Goal: Task Accomplishment & Management: Manage account settings

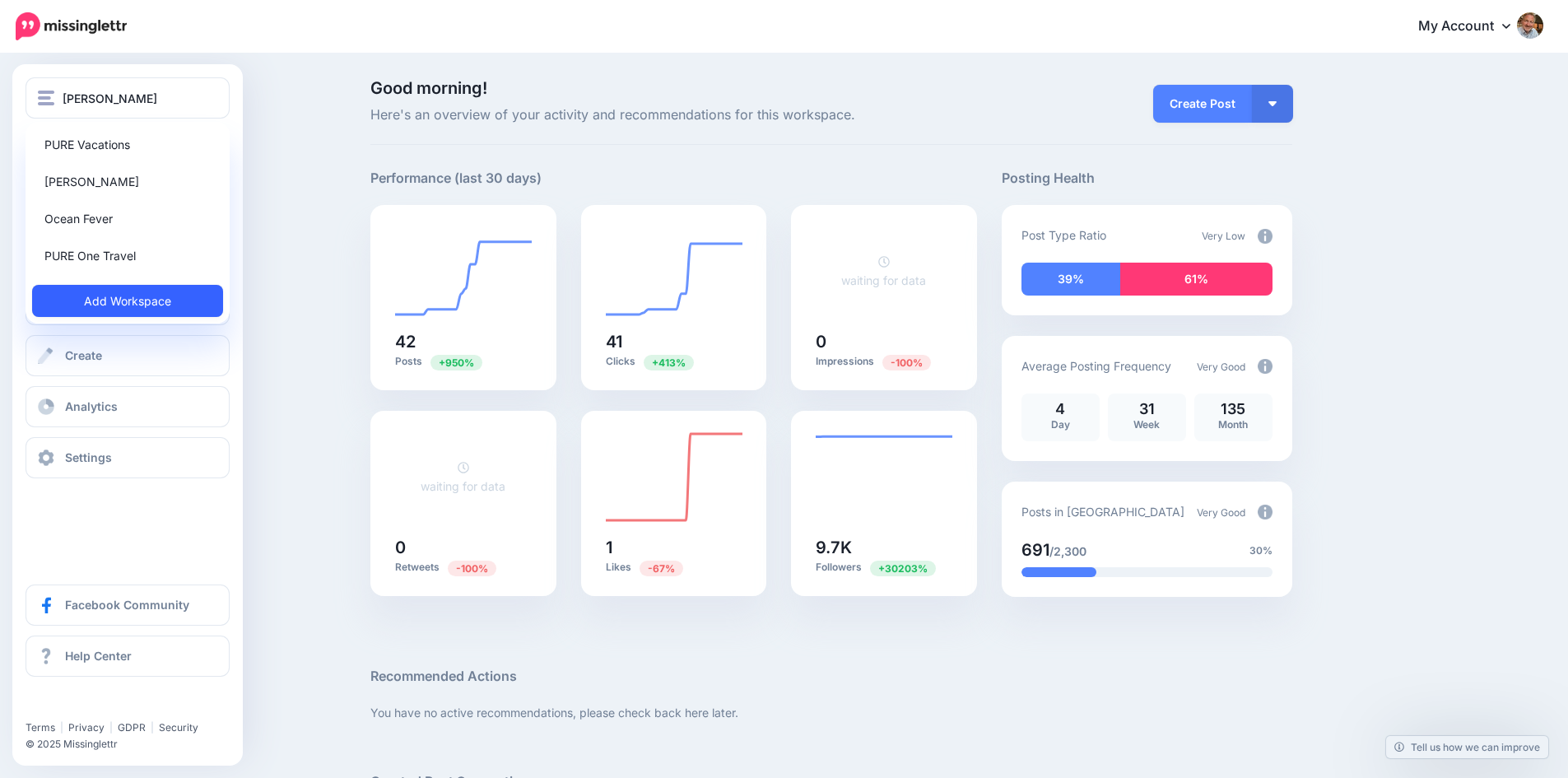
click at [144, 298] on link "Add Workspace" at bounding box center [127, 300] width 191 height 32
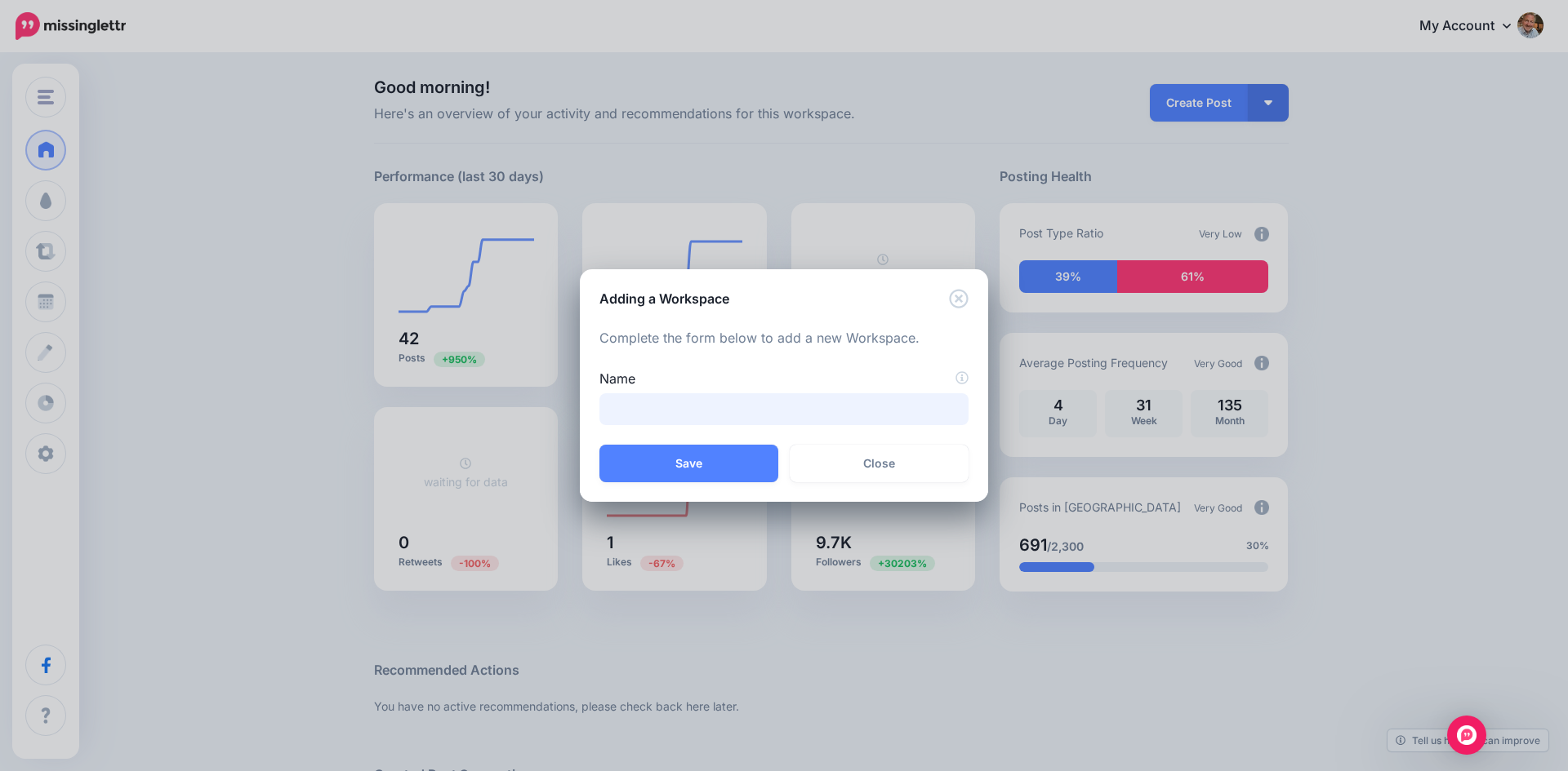
click at [709, 409] on input "Name" at bounding box center [784, 409] width 369 height 32
drag, startPoint x: 702, startPoint y: 410, endPoint x: 683, endPoint y: 410, distance: 19.0
click at [683, 410] on input "**********" at bounding box center [784, 409] width 369 height 32
type input "**********"
click at [674, 461] on button "Save" at bounding box center [688, 464] width 179 height 38
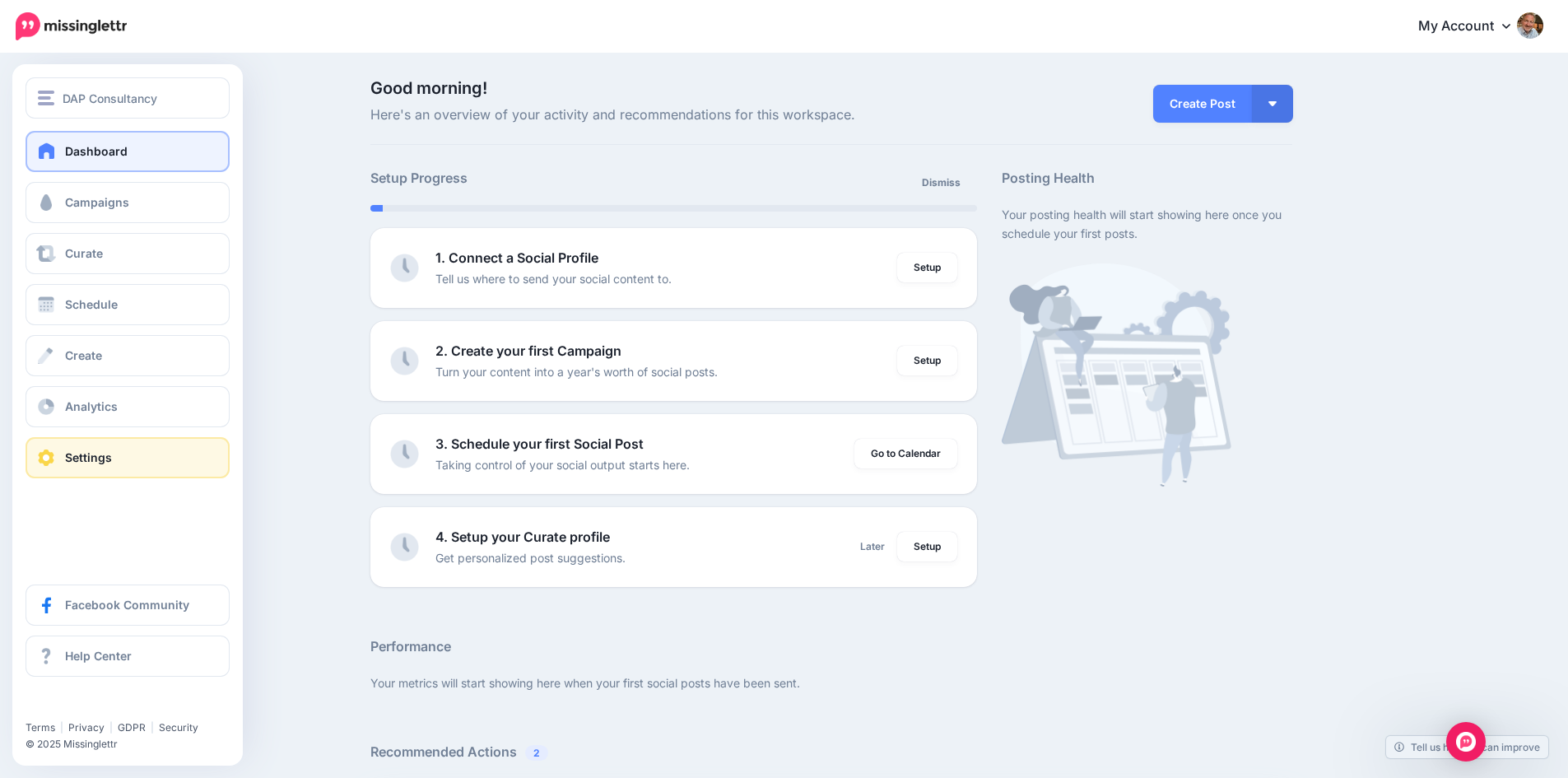
click at [53, 456] on span at bounding box center [46, 458] width 22 height 17
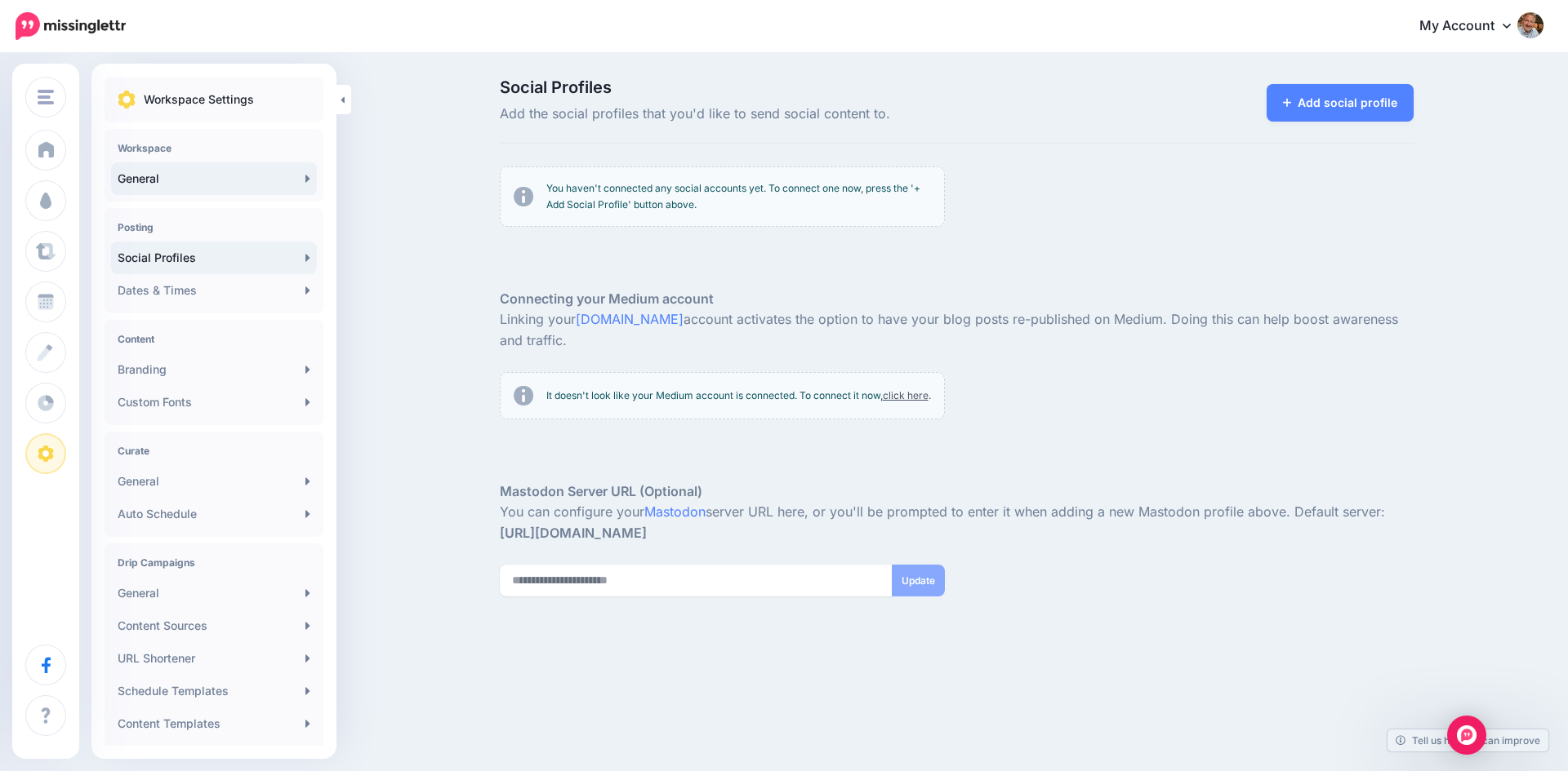
click at [177, 170] on link "General" at bounding box center [214, 179] width 205 height 33
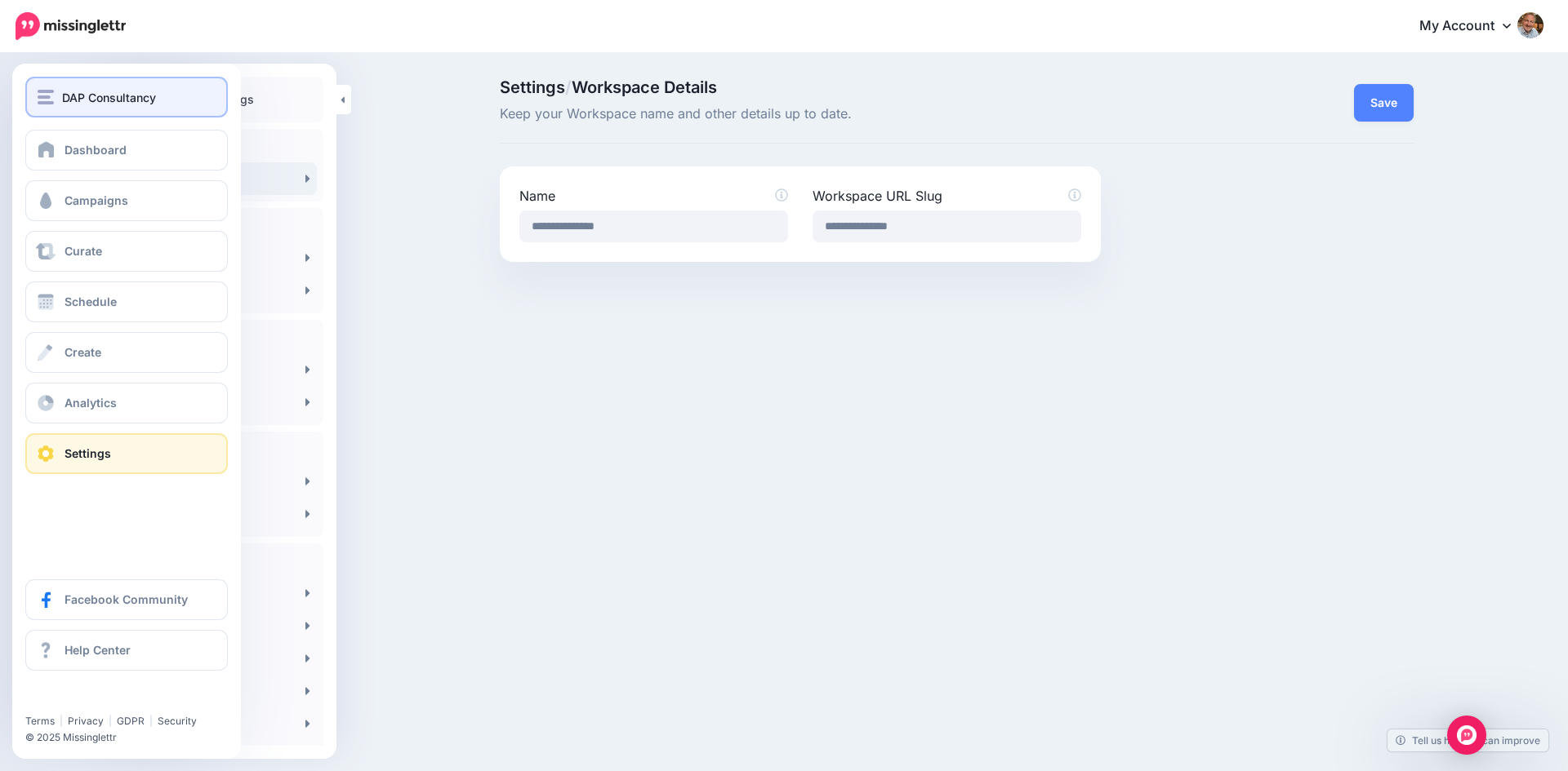
click at [46, 100] on img "button" at bounding box center [46, 97] width 16 height 15
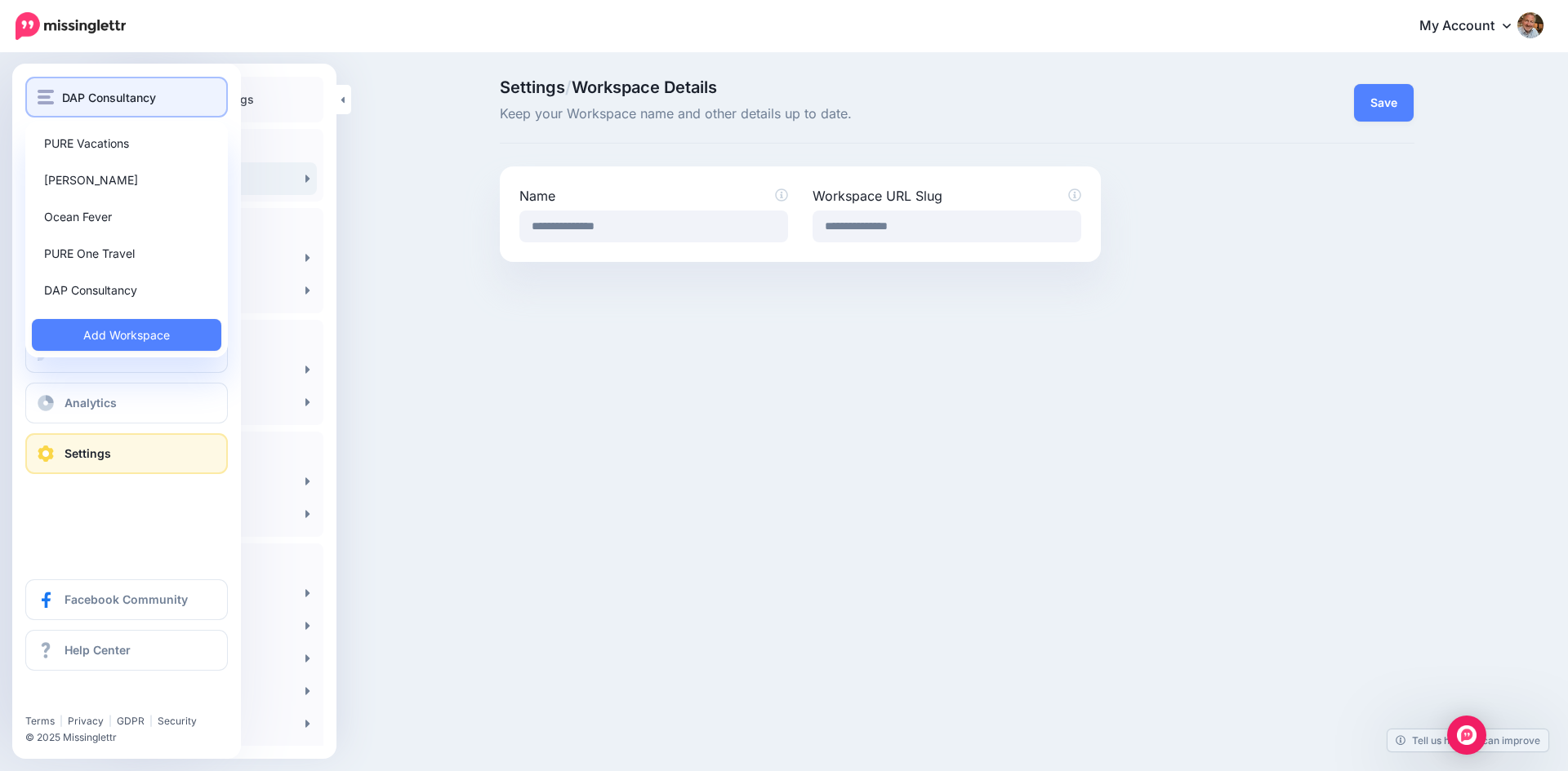
click at [136, 91] on span "DAP Consultancy" at bounding box center [109, 97] width 94 height 19
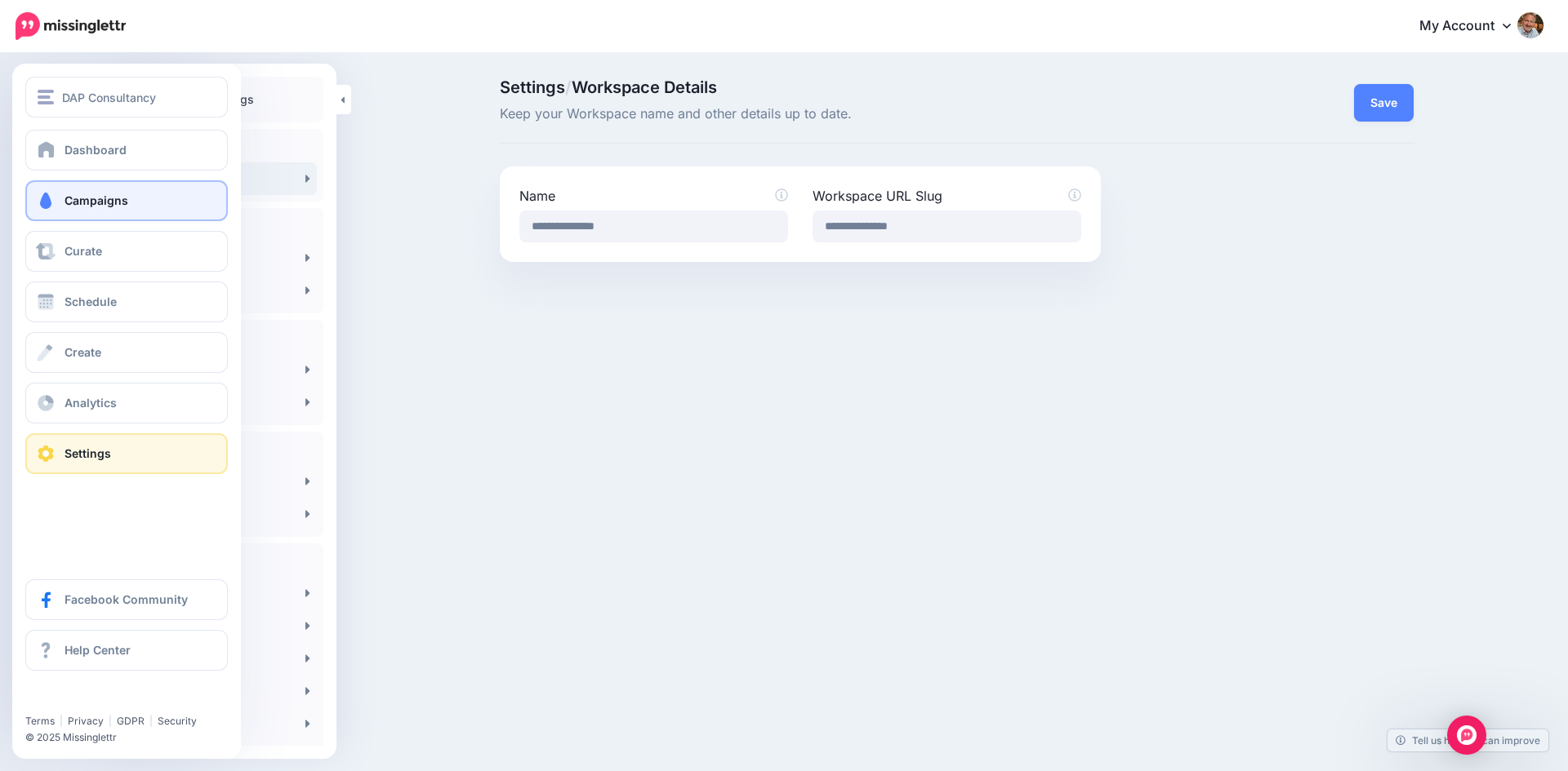
click at [151, 201] on link "Campaigns" at bounding box center [126, 200] width 203 height 41
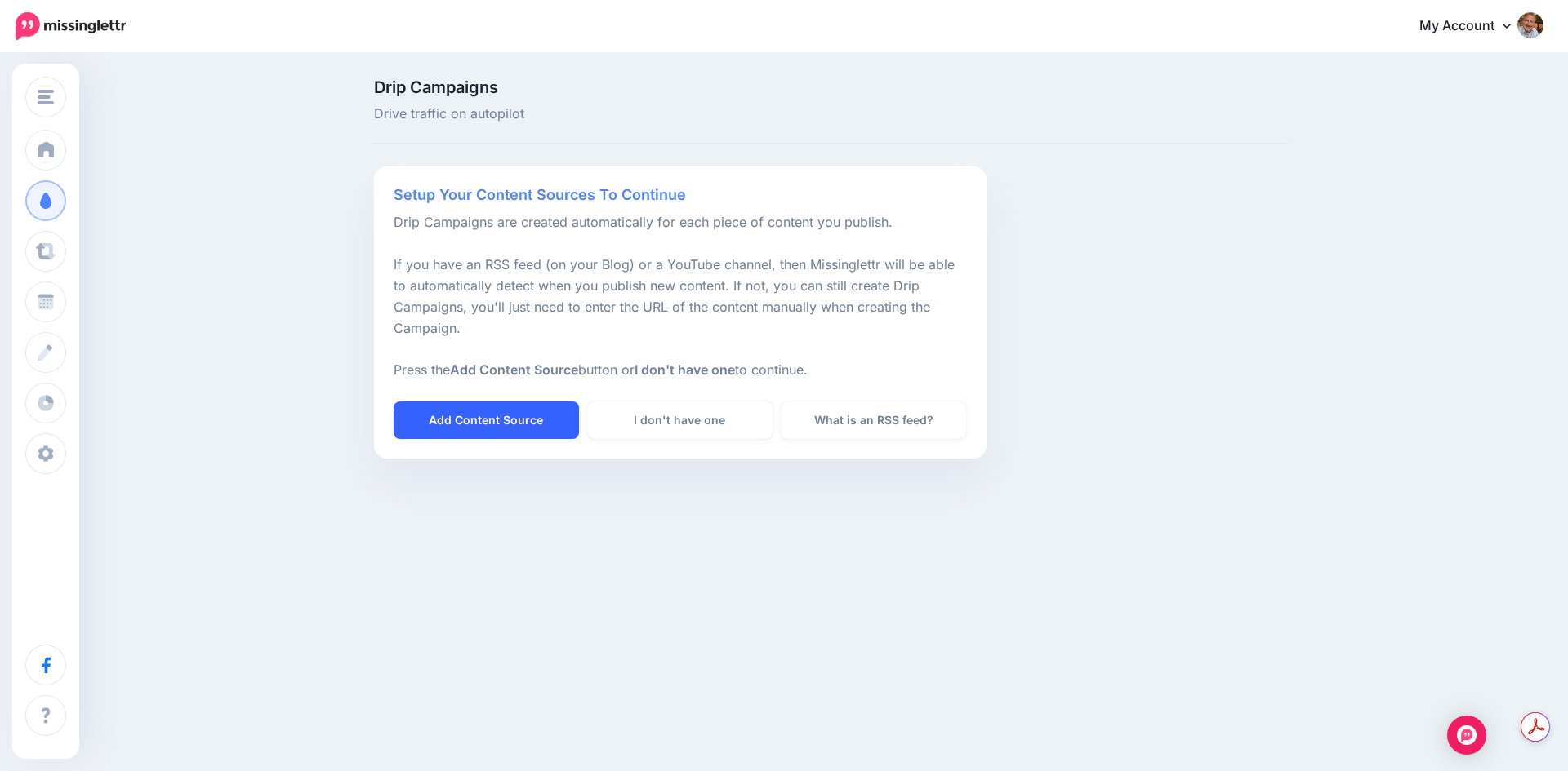
click at [479, 427] on link "Add Content Source" at bounding box center [486, 420] width 186 height 38
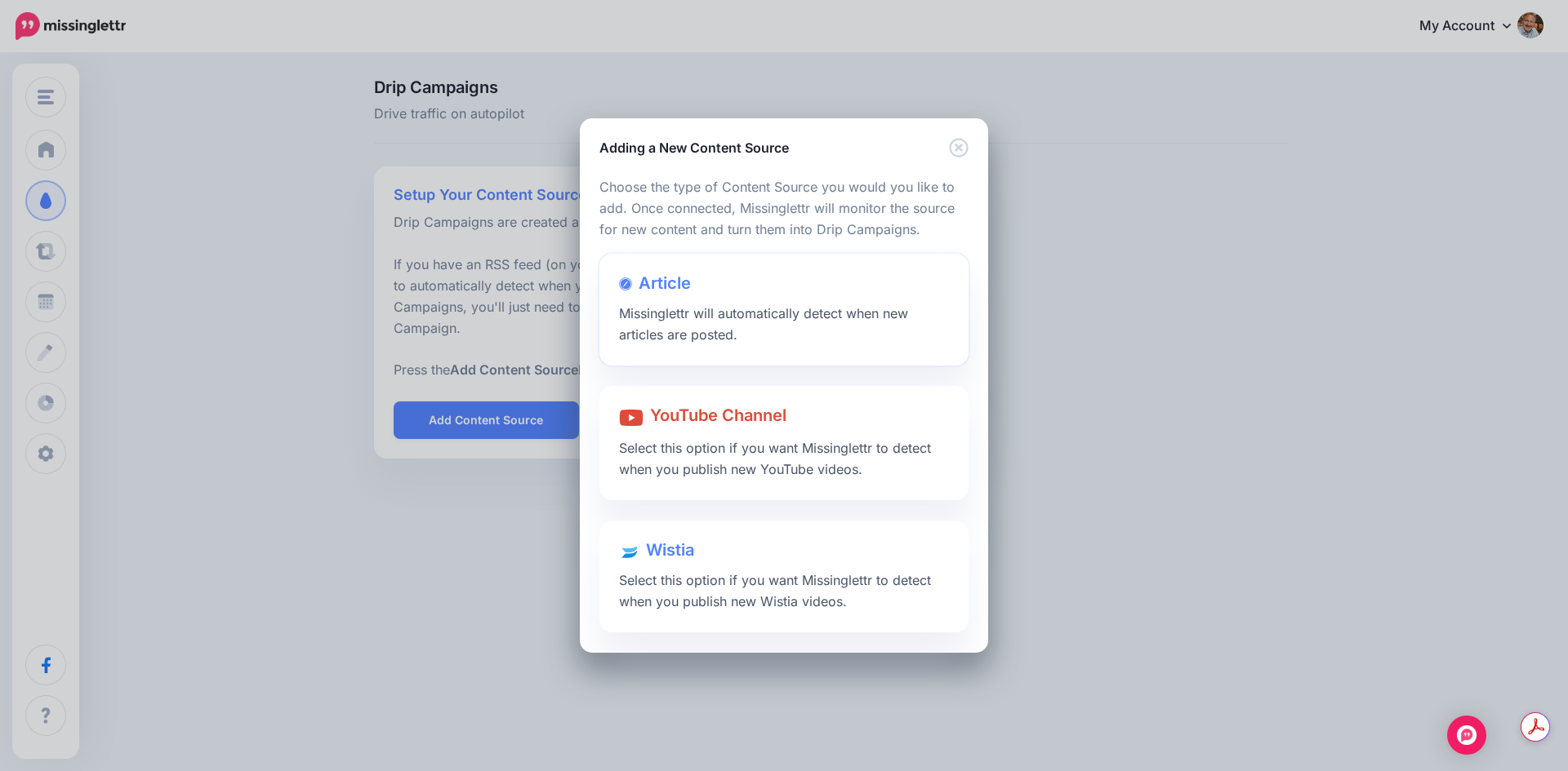
click at [674, 300] on div at bounding box center [784, 298] width 330 height 8
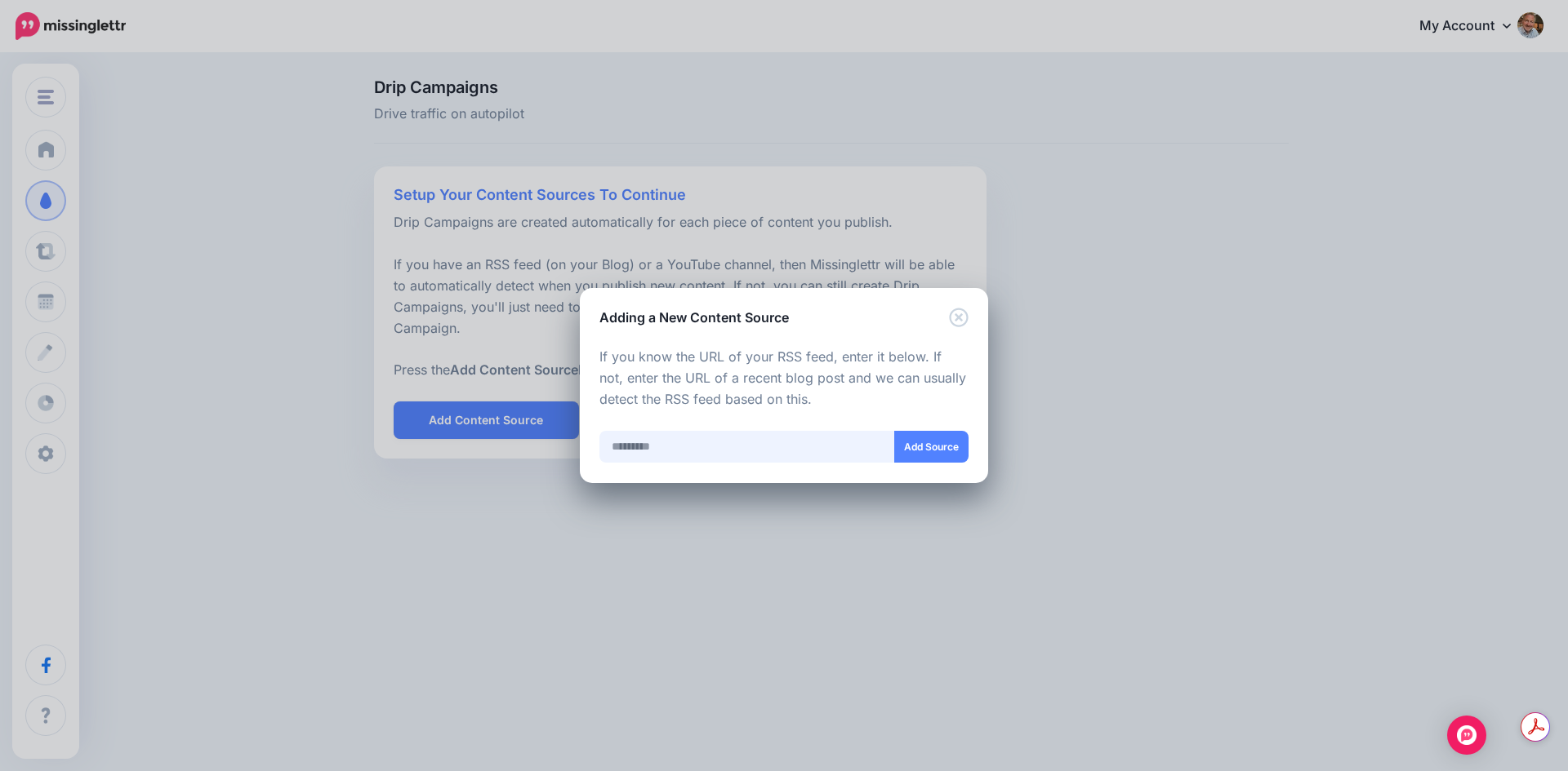
click at [667, 444] on input "text" at bounding box center [746, 447] width 295 height 32
click at [700, 448] on input "text" at bounding box center [746, 447] width 295 height 32
paste input "**********"
type input "**********"
click at [927, 452] on button "Add Source" at bounding box center [931, 447] width 74 height 32
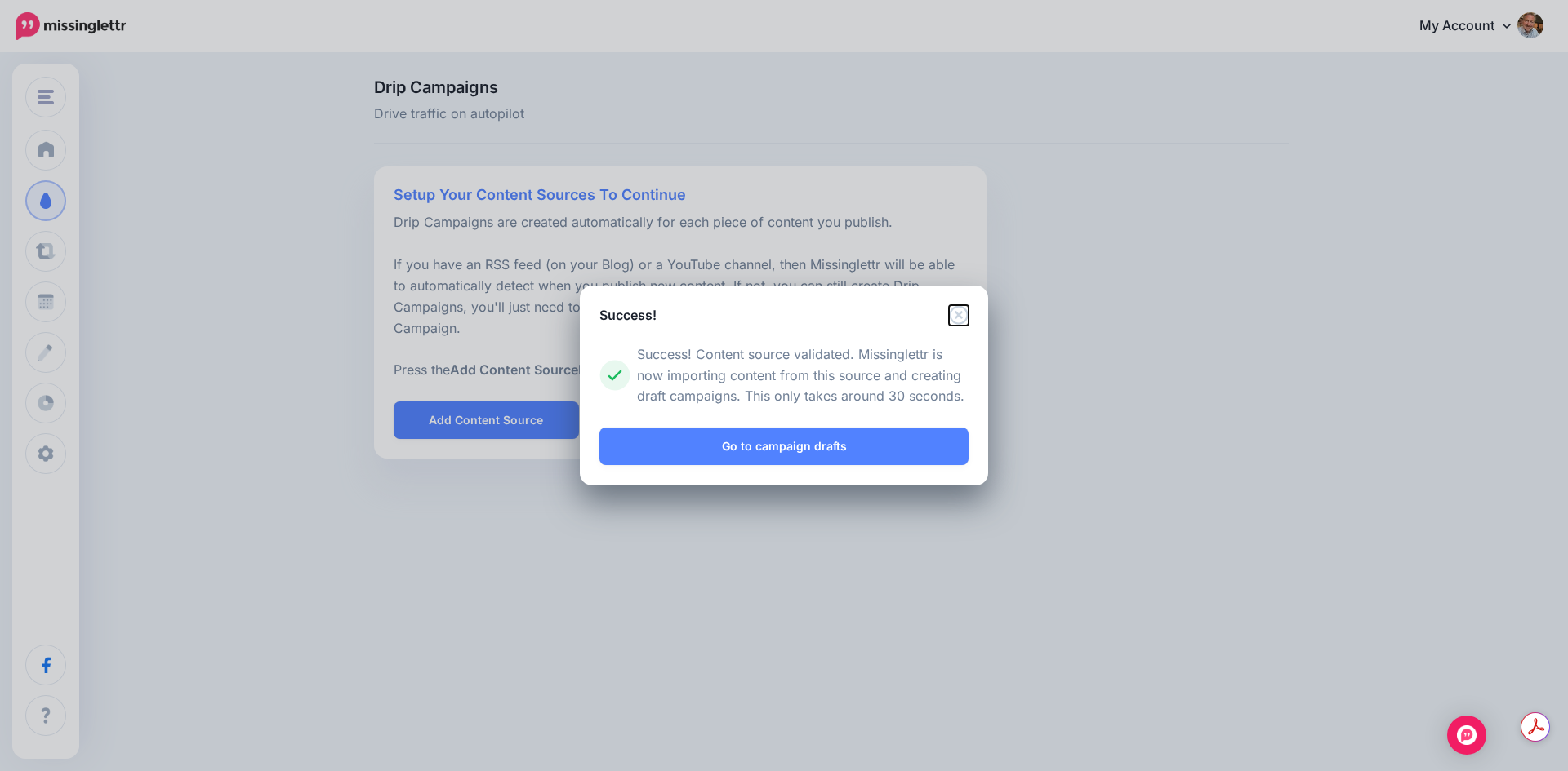
click at [962, 314] on icon "Close" at bounding box center [958, 315] width 20 height 20
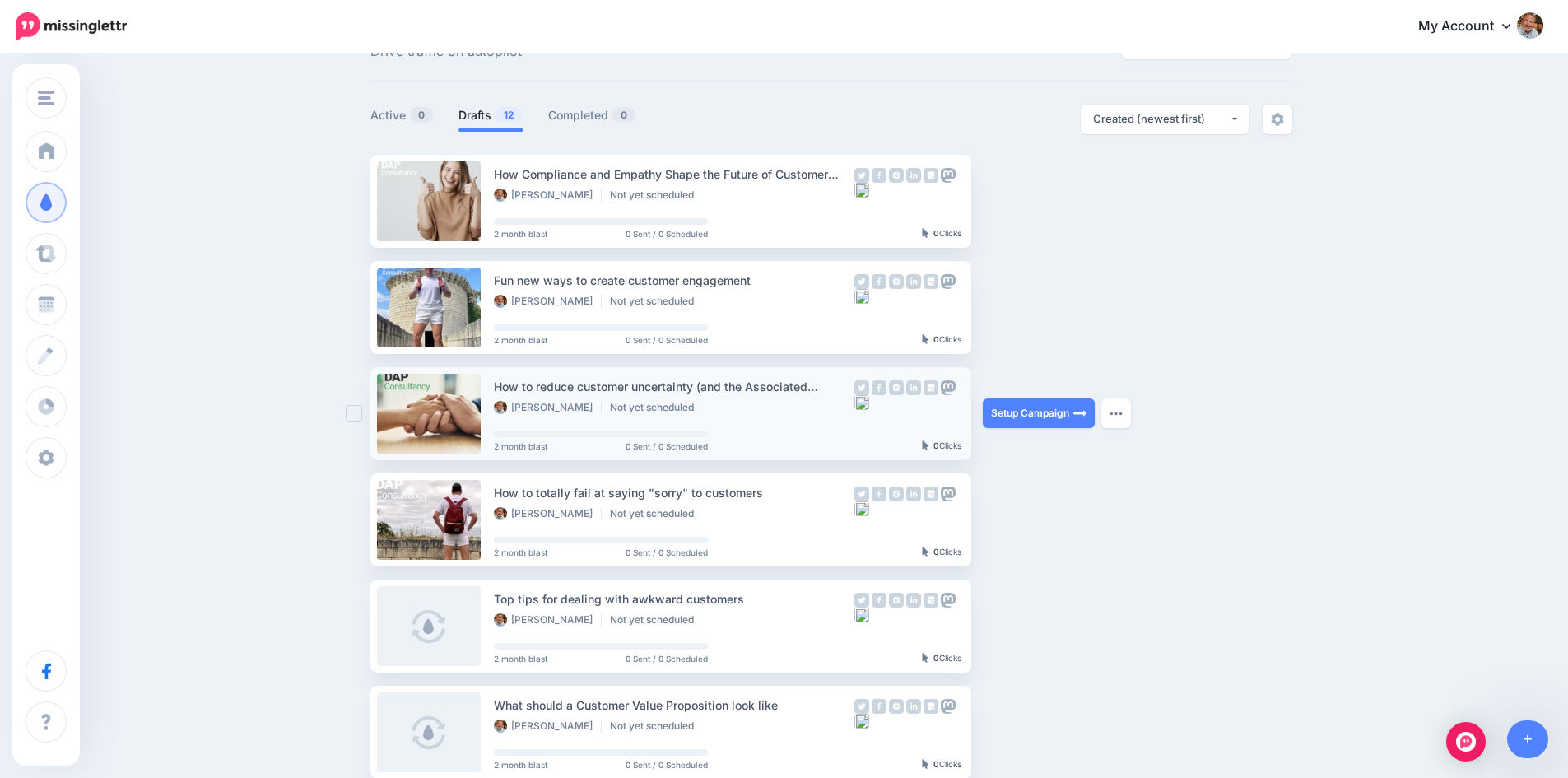
scroll to position [83, 0]
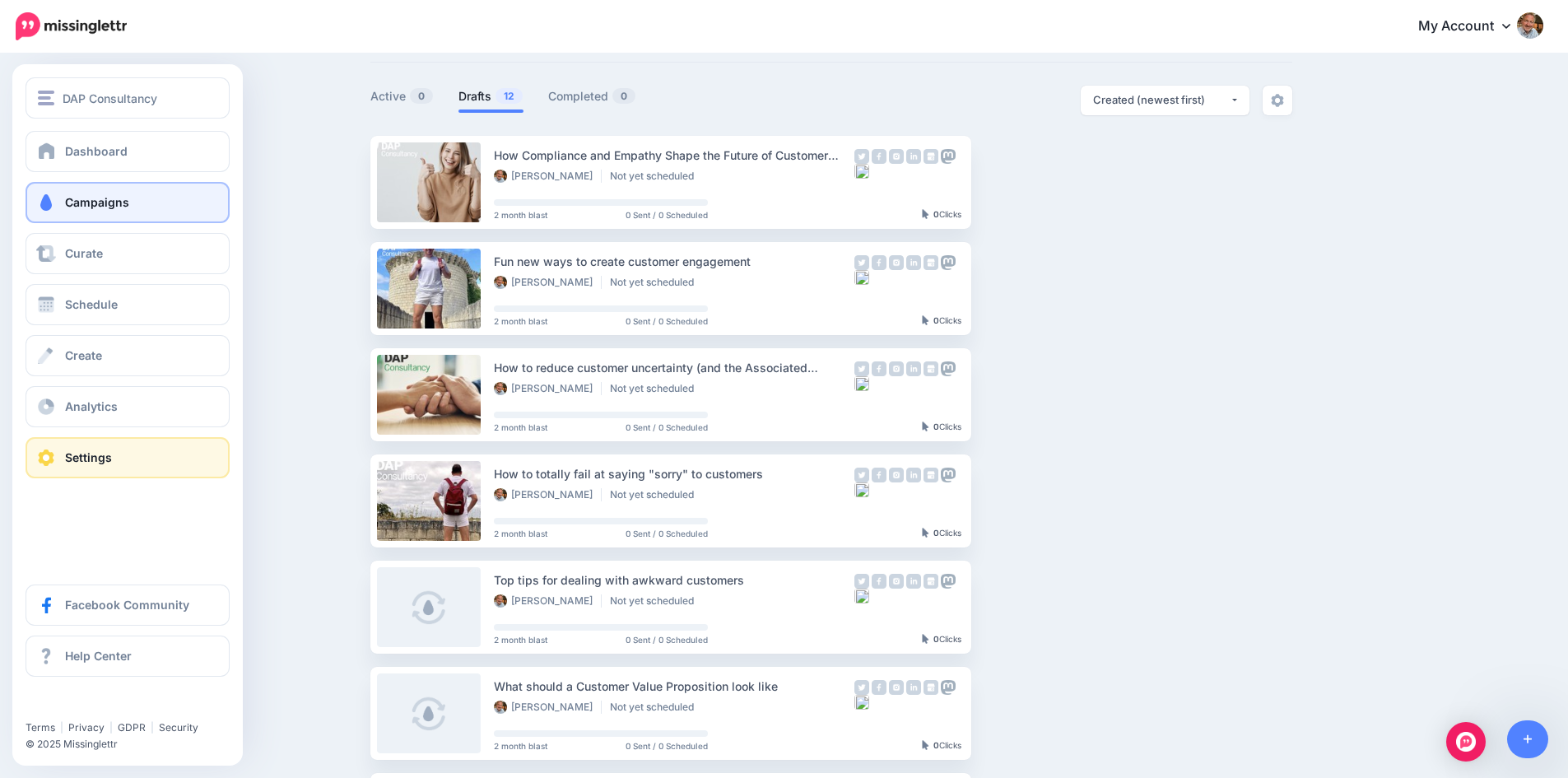
click at [40, 457] on span at bounding box center [46, 458] width 22 height 17
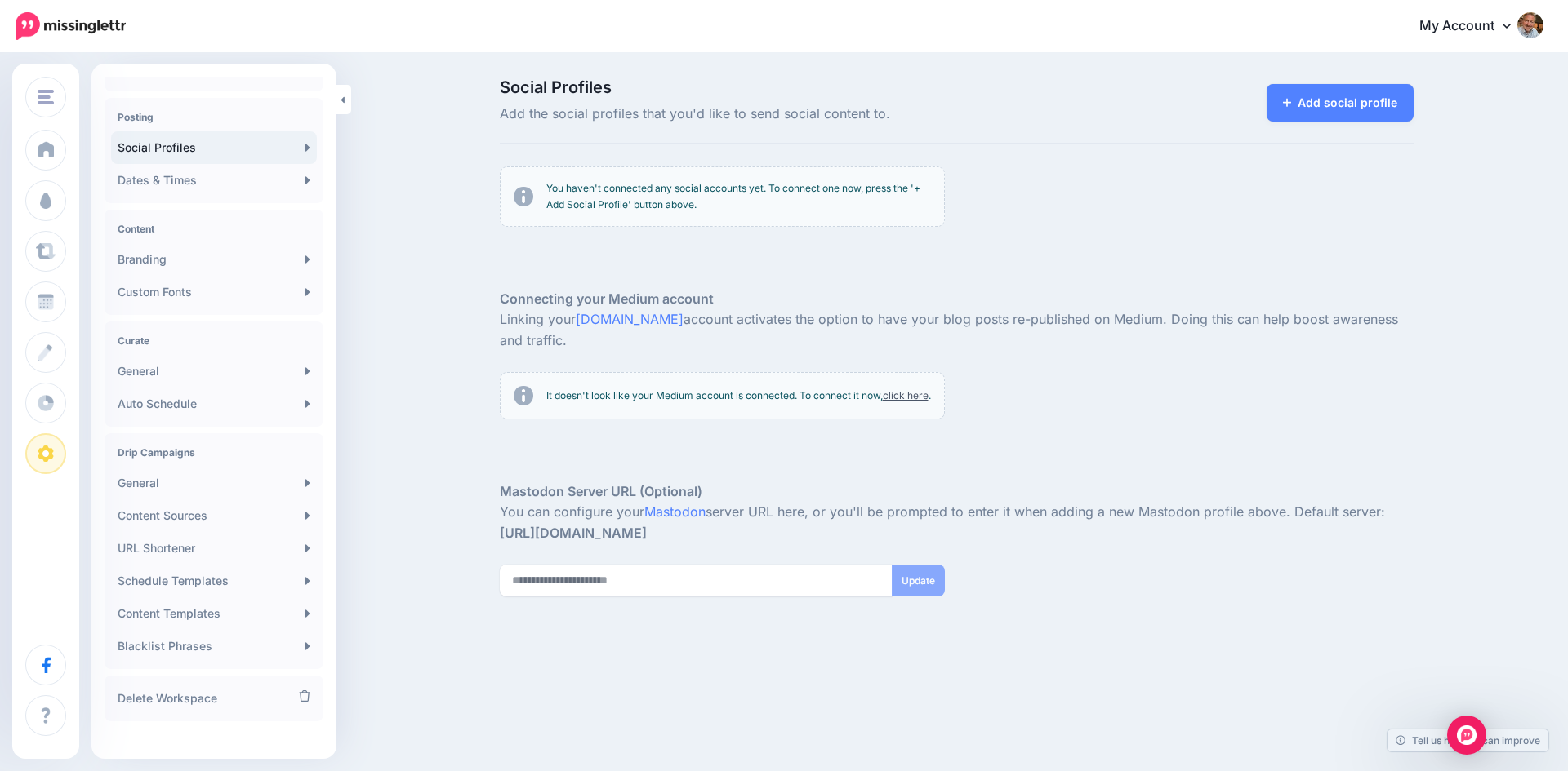
scroll to position [126, 0]
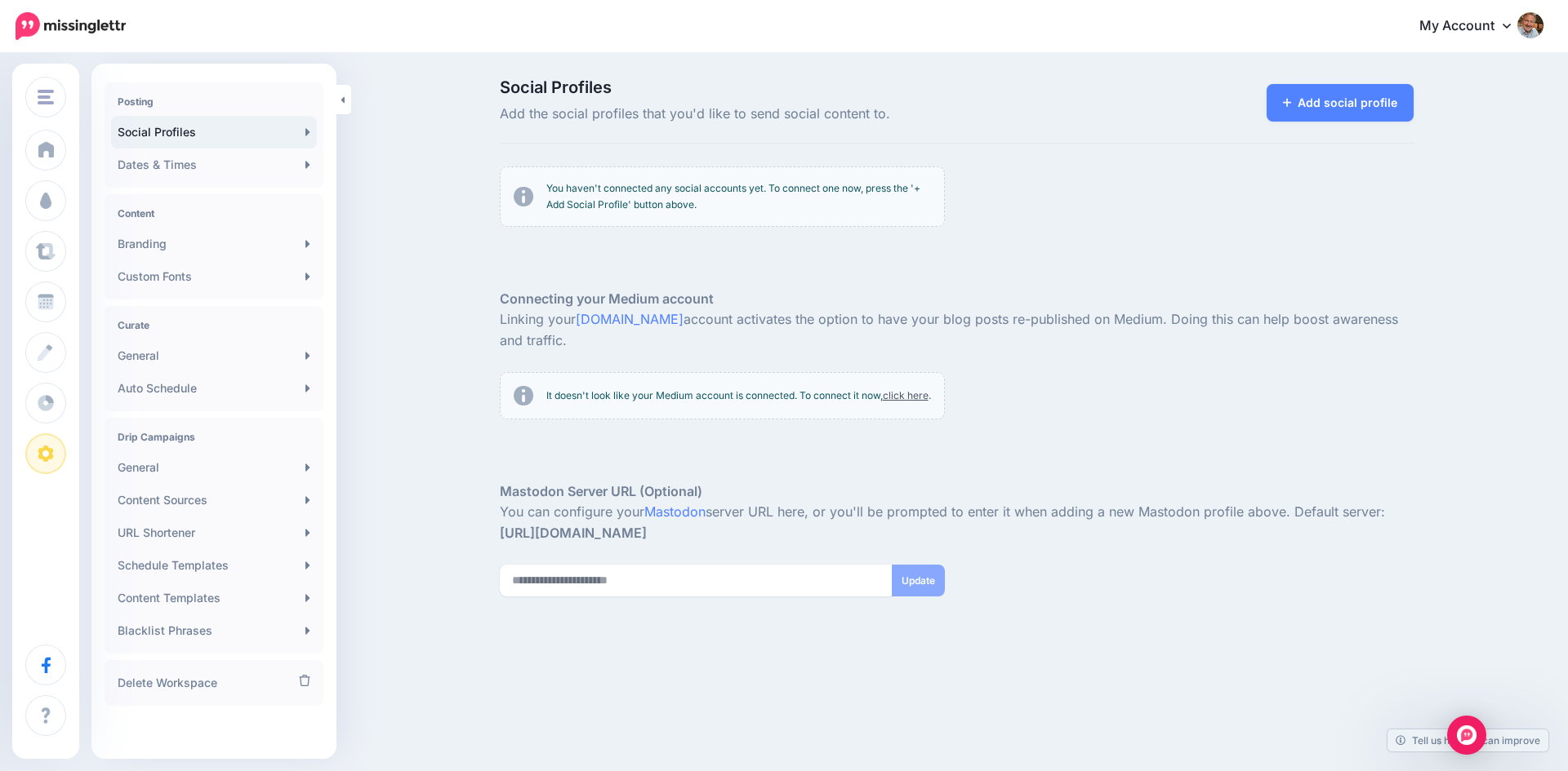
click at [1508, 24] on icon at bounding box center [1506, 25] width 8 height 13
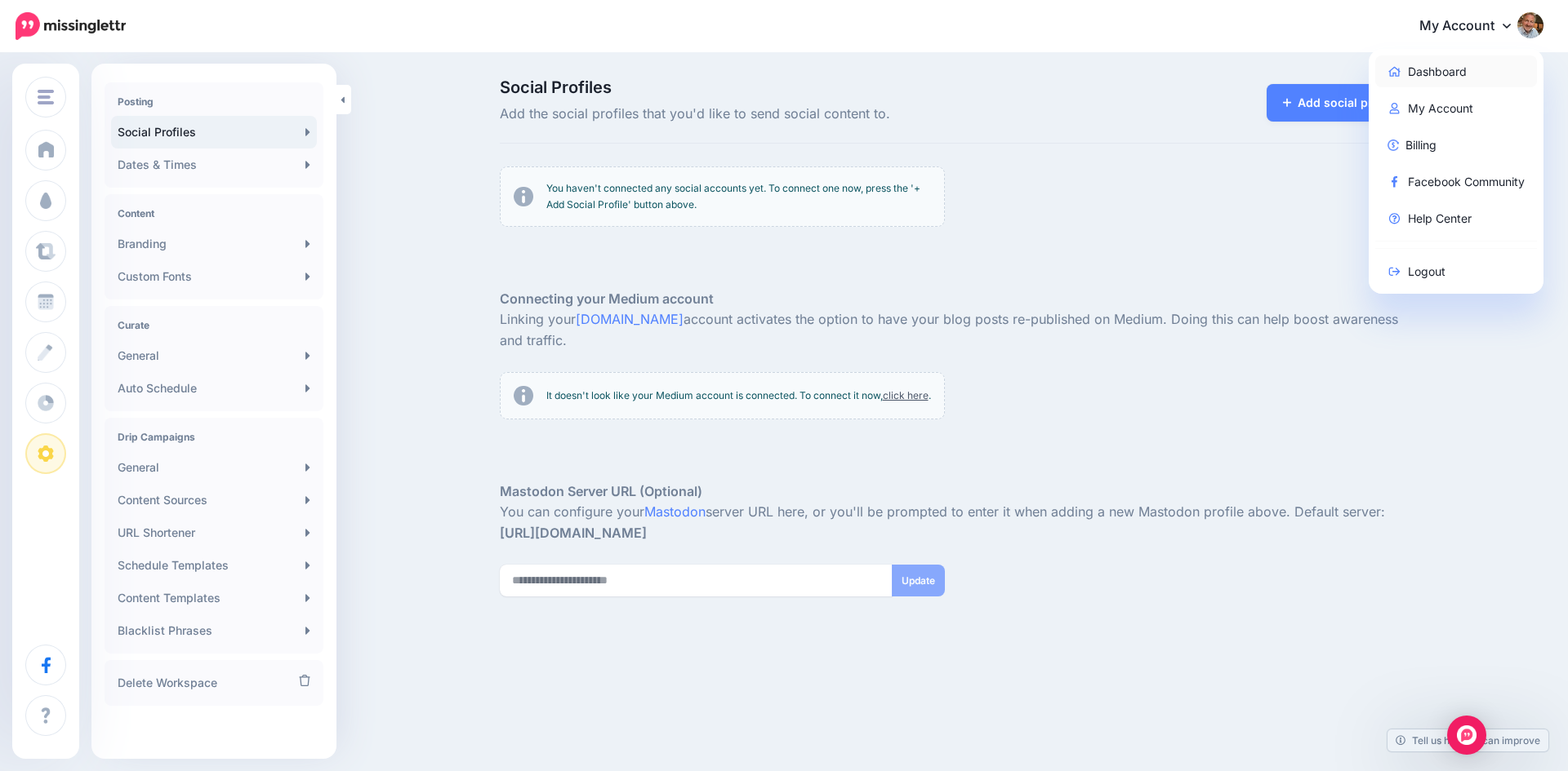
click at [1445, 73] on link "Dashboard" at bounding box center [1456, 71] width 162 height 32
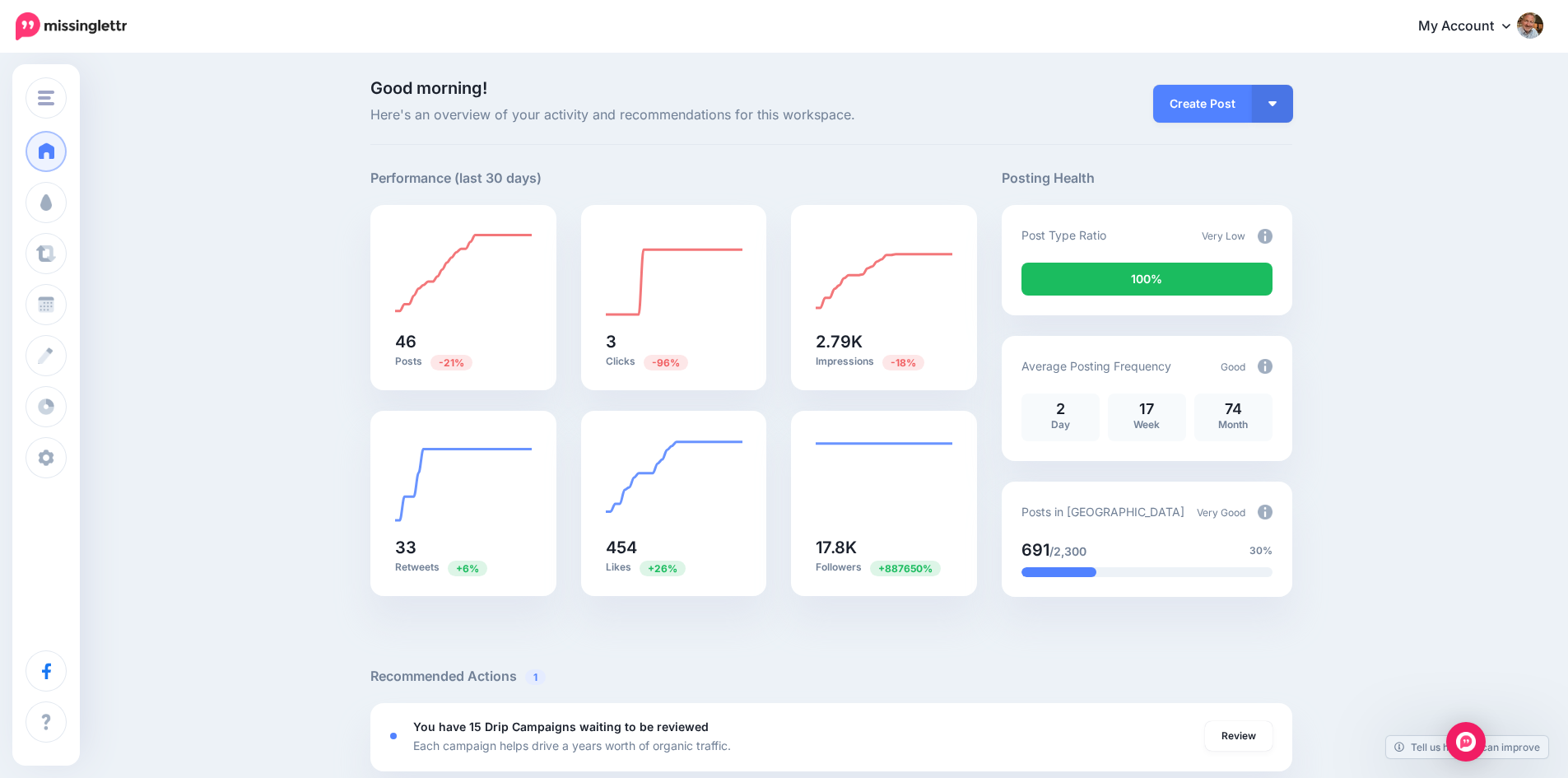
click at [1511, 26] on icon at bounding box center [1506, 26] width 8 height 5
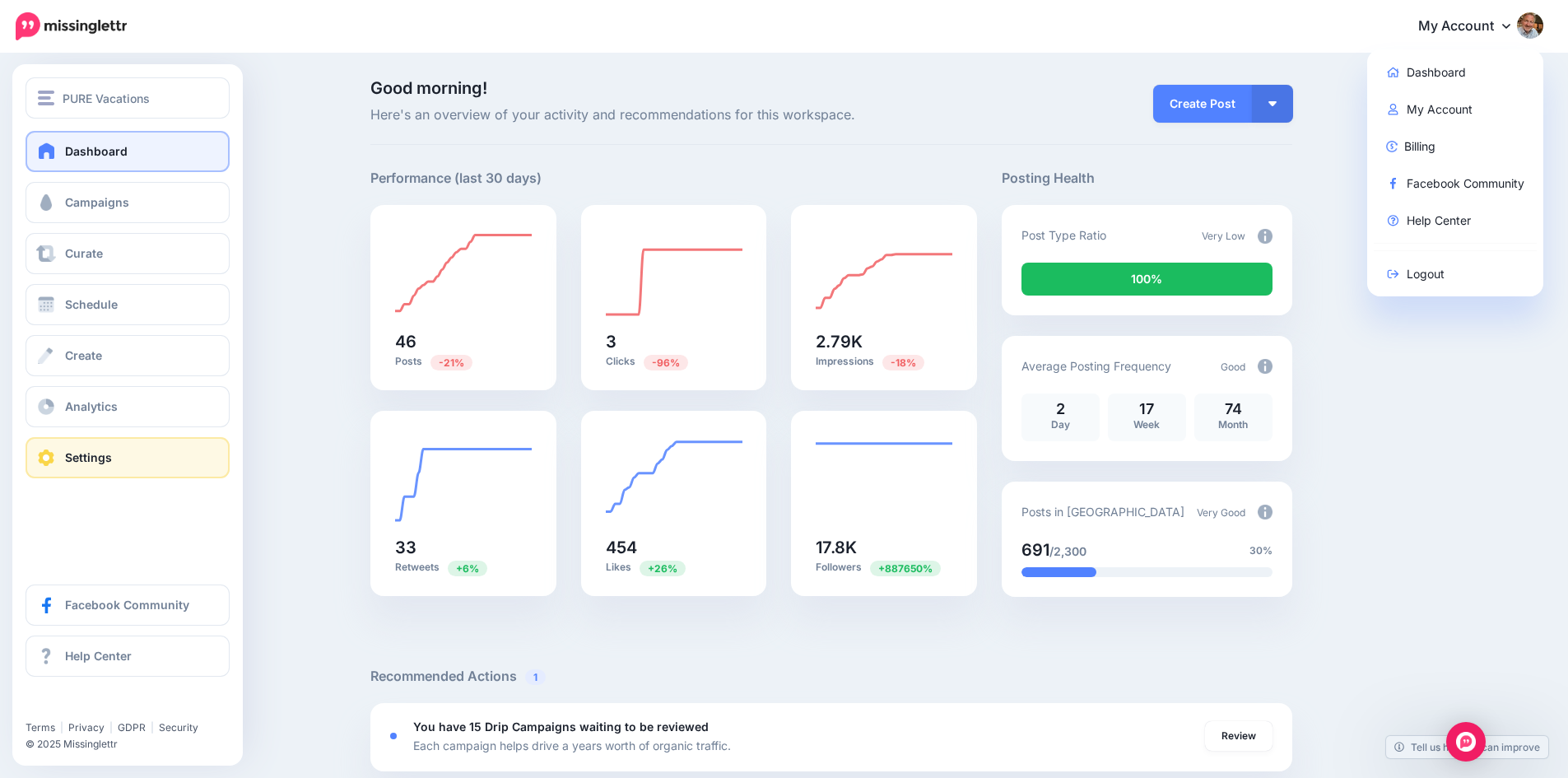
click at [51, 459] on span at bounding box center [46, 458] width 22 height 17
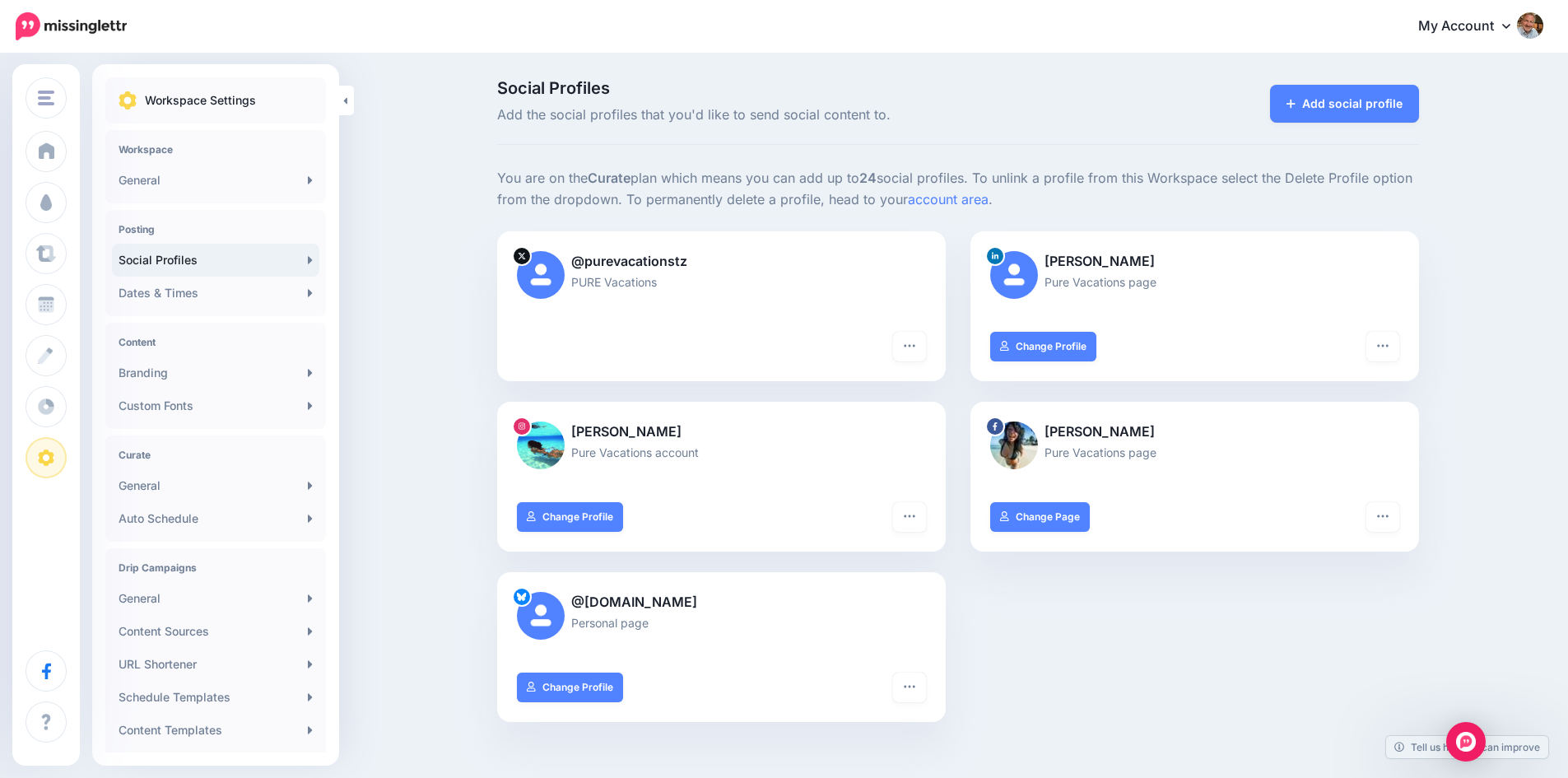
click at [1511, 25] on icon at bounding box center [1506, 25] width 8 height 13
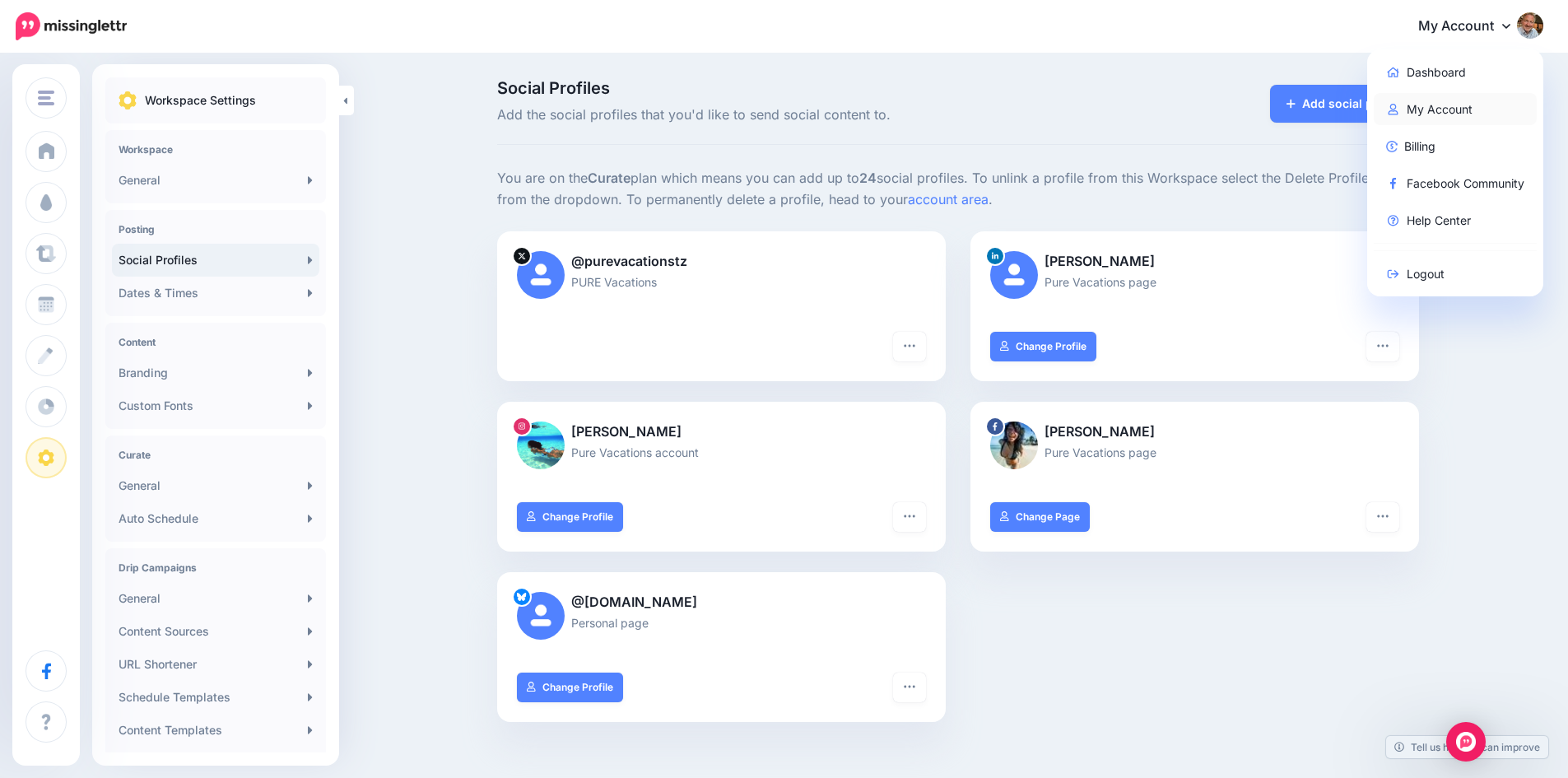
click at [1454, 112] on link "My Account" at bounding box center [1456, 109] width 164 height 32
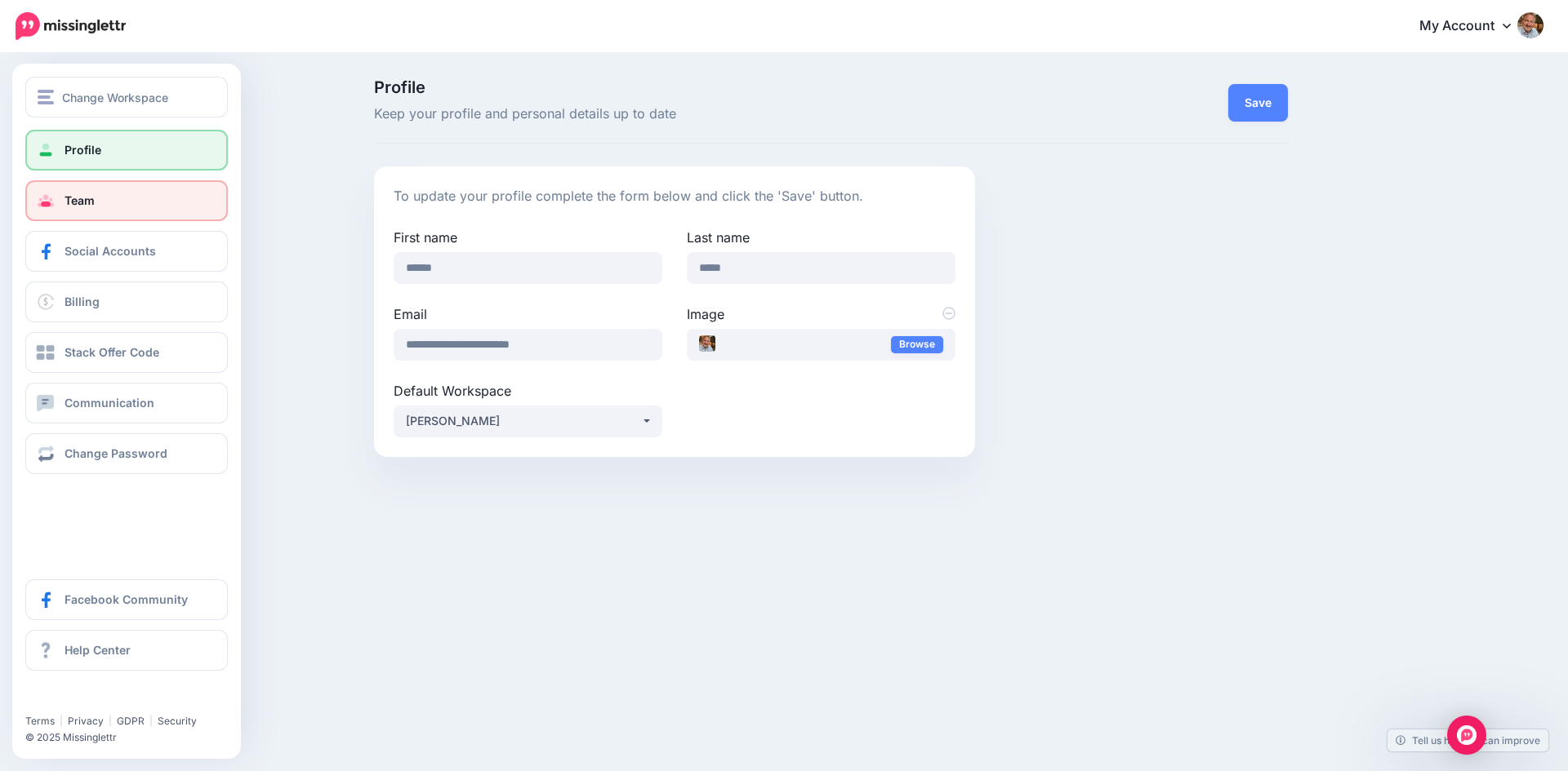
click at [53, 196] on span at bounding box center [46, 200] width 22 height 16
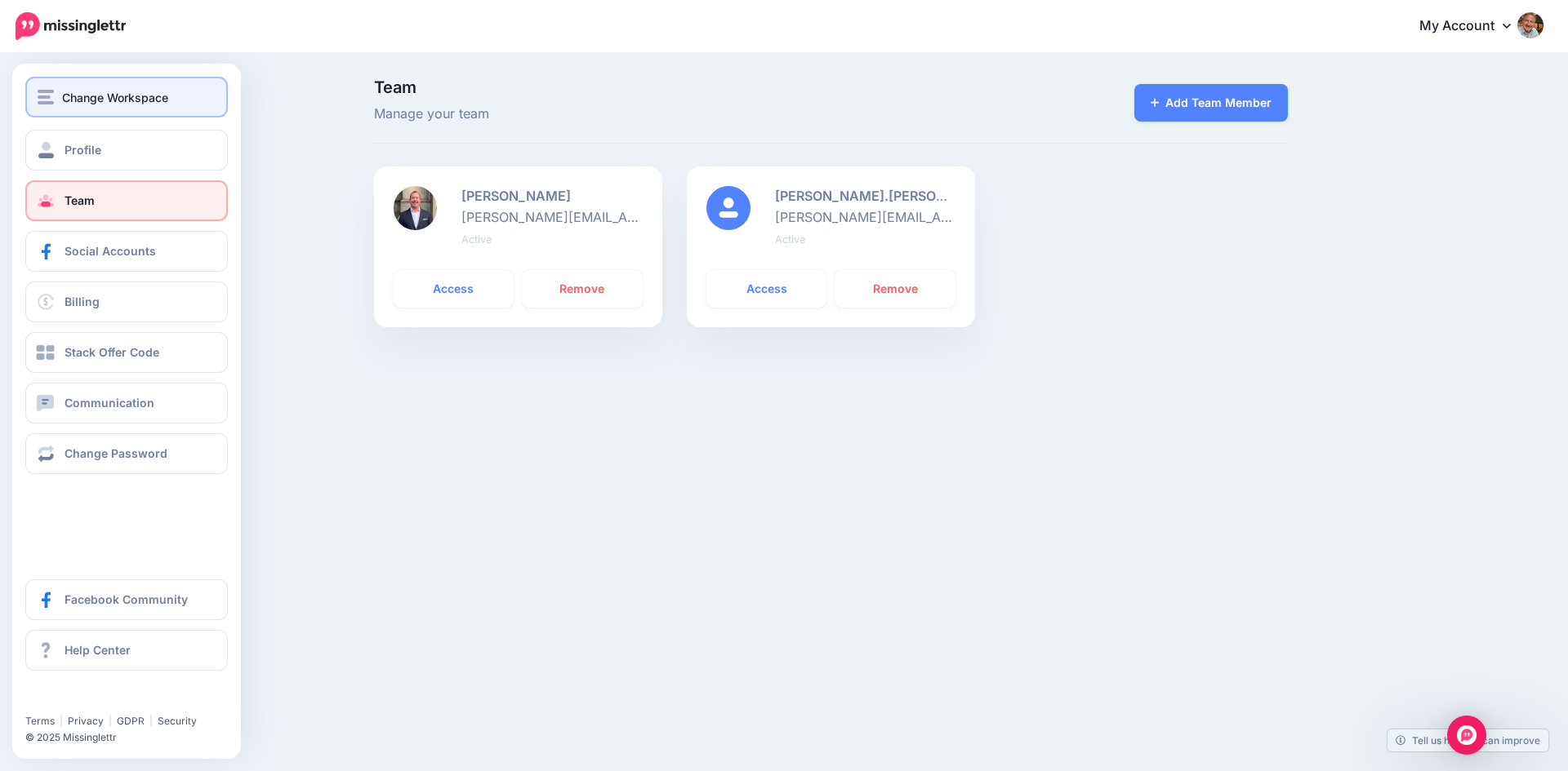
click at [37, 99] on button "Change Workspace" at bounding box center [126, 97] width 203 height 41
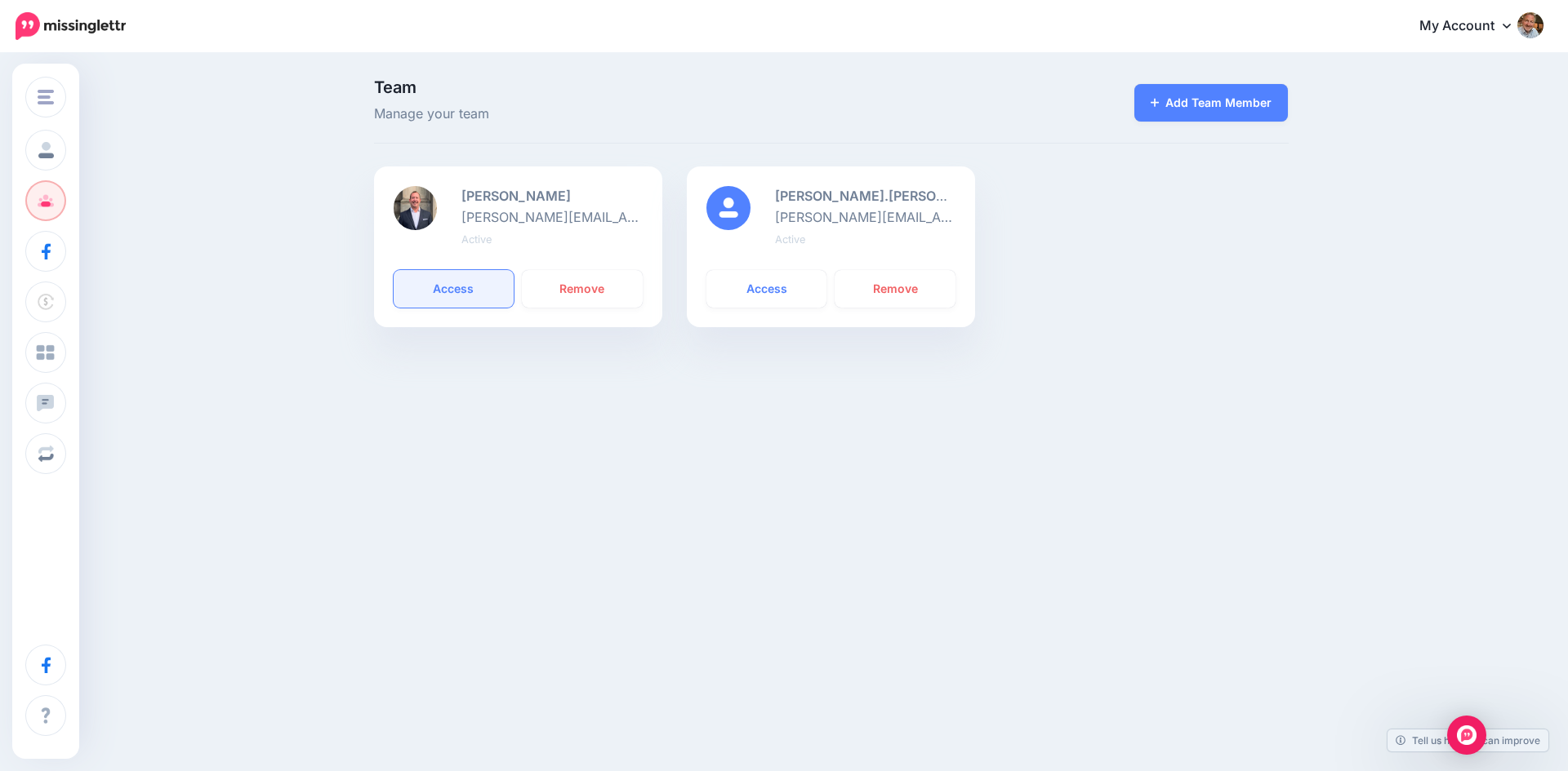
click at [444, 282] on link "Access" at bounding box center [454, 289] width 121 height 38
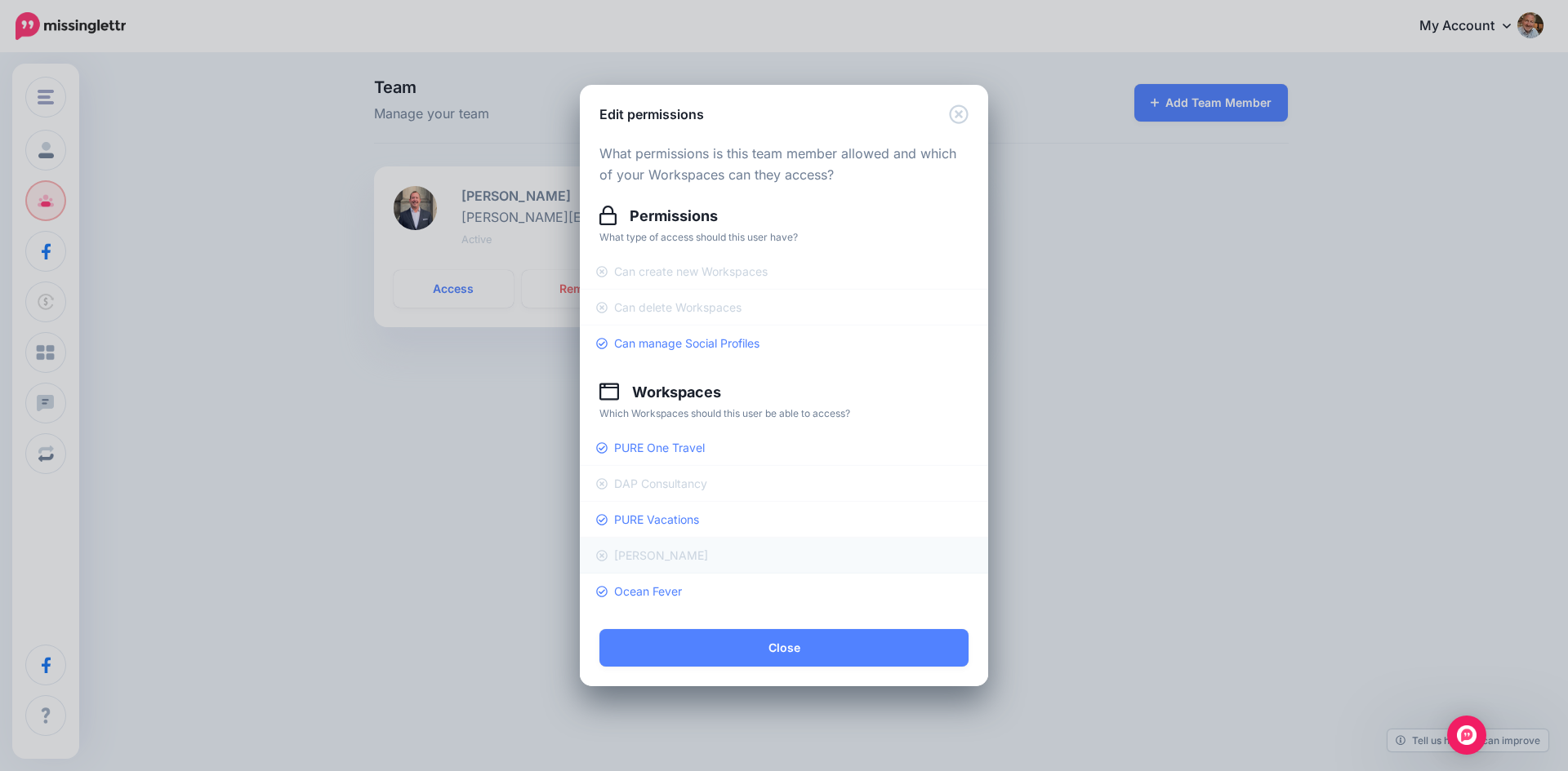
click at [600, 556] on icon at bounding box center [601, 555] width 11 height 11
click at [602, 485] on icon at bounding box center [601, 483] width 11 height 11
drag, startPoint x: 600, startPoint y: 552, endPoint x: 618, endPoint y: 564, distance: 21.6
click at [600, 553] on icon at bounding box center [601, 555] width 11 height 11
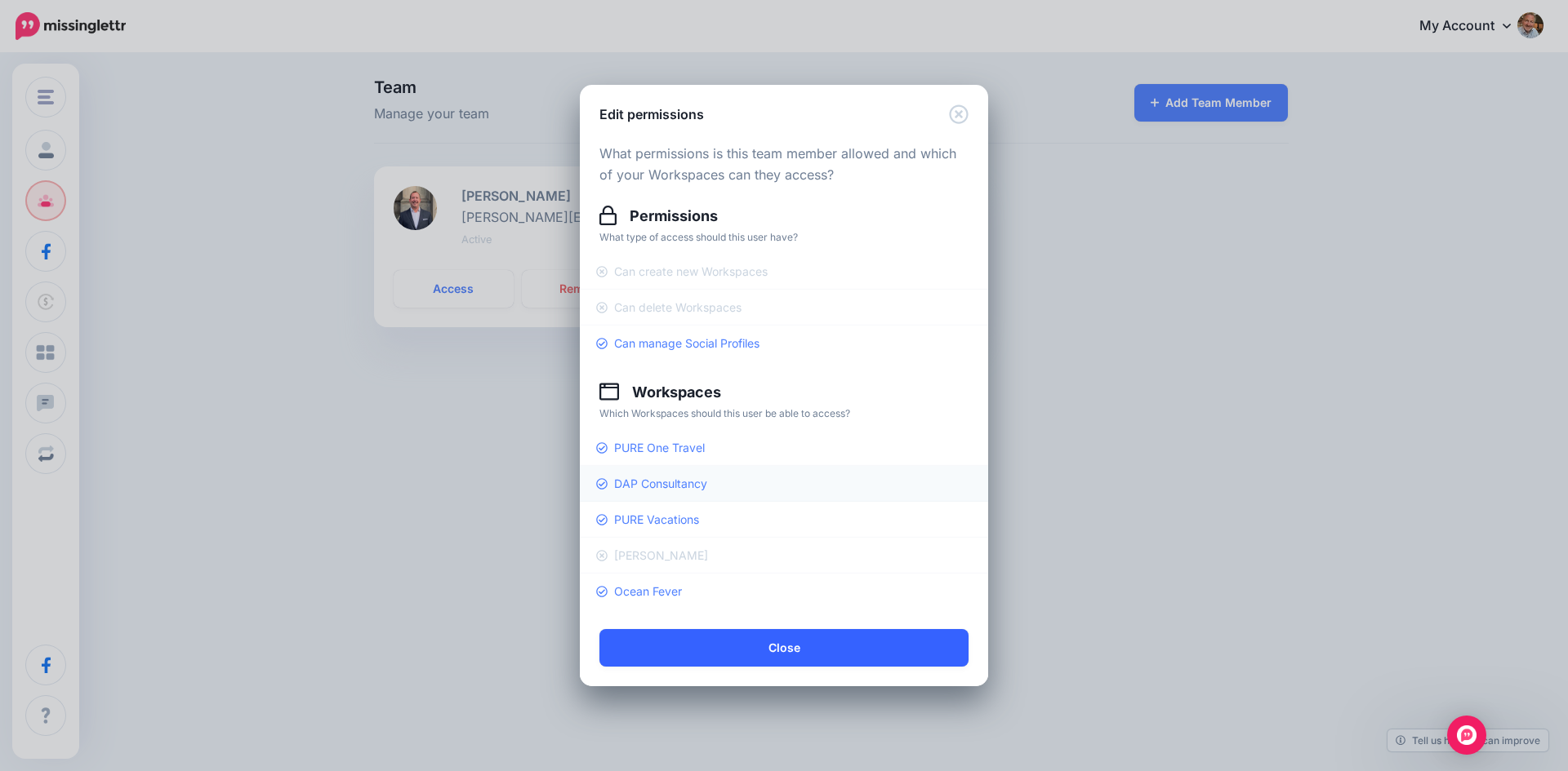
click at [794, 652] on button "Close" at bounding box center [784, 648] width 369 height 38
